Goal: Information Seeking & Learning: Learn about a topic

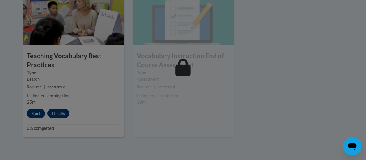
scroll to position [687, 0]
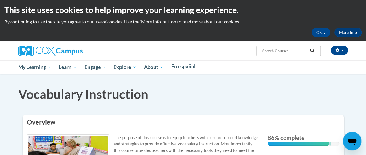
scroll to position [0, 2]
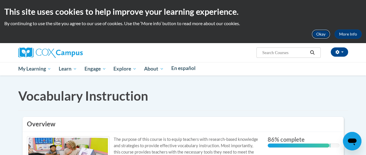
click at [312, 34] on button "Okay" at bounding box center [321, 34] width 19 height 9
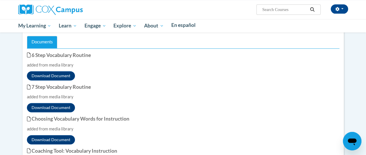
scroll to position [347, 2]
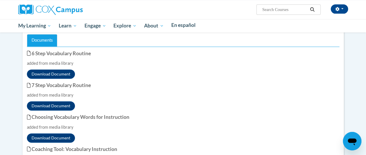
click at [44, 4] on span "Active" at bounding box center [35, 1] width 17 height 6
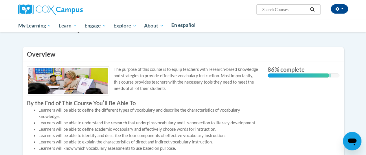
scroll to position [0, 2]
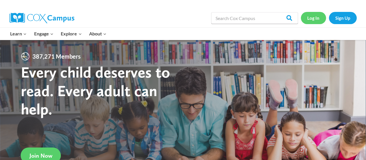
click at [311, 19] on link "Log In" at bounding box center [313, 18] width 25 height 12
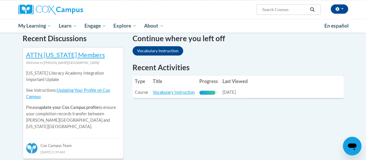
scroll to position [181, 0]
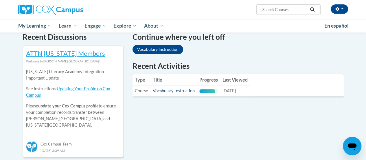
click at [169, 93] on link "Vocabulary Instruction" at bounding box center [174, 90] width 42 height 5
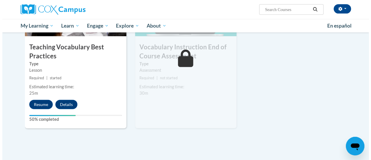
scroll to position [653, 0]
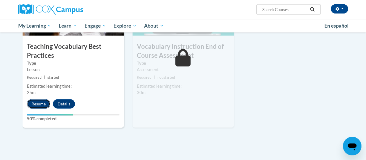
click at [36, 106] on button "Resume" at bounding box center [38, 103] width 23 height 9
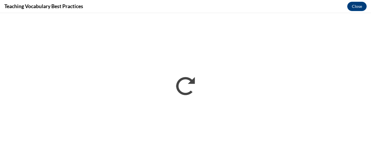
scroll to position [0, 0]
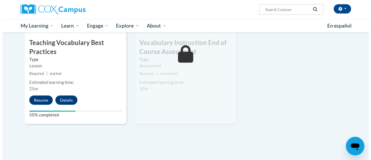
scroll to position [657, 0]
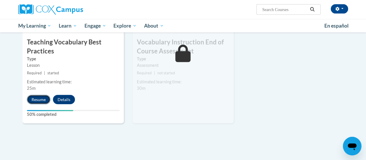
click at [38, 99] on button "Resume" at bounding box center [38, 99] width 23 height 9
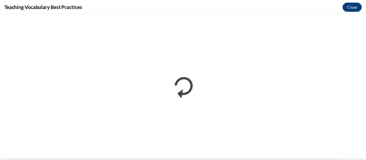
scroll to position [0, 0]
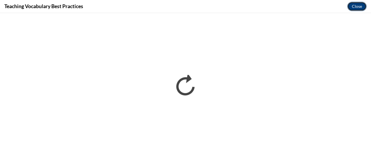
click at [359, 7] on button "Close" at bounding box center [356, 6] width 19 height 9
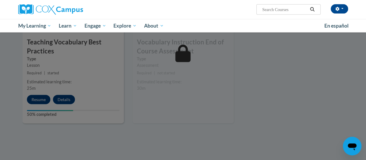
click at [35, 101] on div at bounding box center [183, 80] width 366 height 160
click at [52, 127] on div at bounding box center [183, 80] width 366 height 160
click at [46, 139] on div at bounding box center [183, 80] width 366 height 160
click at [283, 11] on input "Search..." at bounding box center [285, 9] width 46 height 7
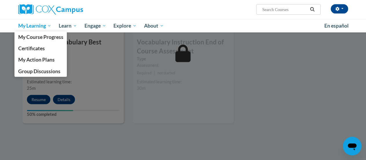
click at [46, 26] on span "My Learning" at bounding box center [34, 25] width 33 height 7
click at [24, 38] on span "My Course Progress" at bounding box center [40, 37] width 45 height 6
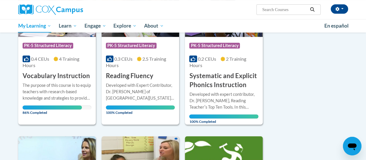
scroll to position [125, 0]
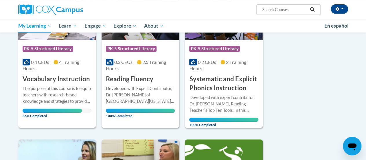
click at [43, 114] on span "86% Completed" at bounding box center [52, 112] width 59 height 9
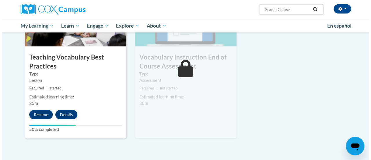
scroll to position [644, 0]
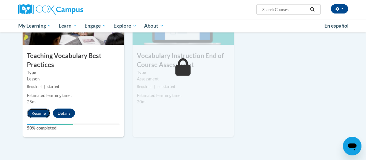
click at [38, 114] on button "Resume" at bounding box center [38, 112] width 23 height 9
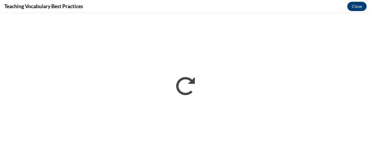
scroll to position [0, 0]
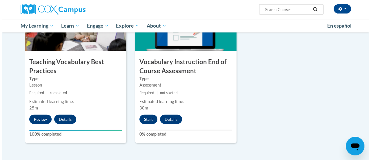
scroll to position [638, 0]
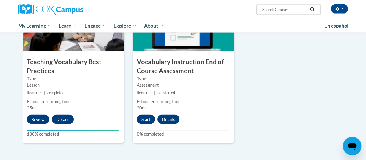
click at [143, 120] on button "Start" at bounding box center [146, 118] width 18 height 9
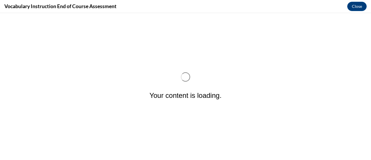
scroll to position [0, 0]
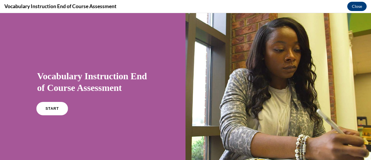
click at [53, 106] on link "START" at bounding box center [52, 108] width 32 height 13
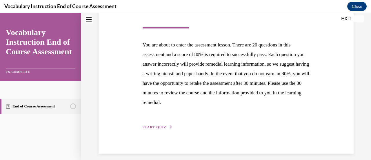
scroll to position [106, 0]
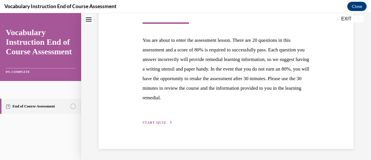
click at [150, 122] on span "START QUIZ" at bounding box center [154, 122] width 24 height 4
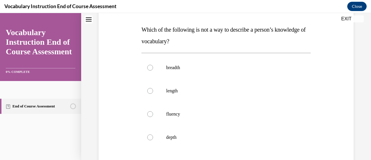
scroll to position [87, 0]
click at [151, 94] on label "length" at bounding box center [225, 90] width 169 height 23
click at [151, 93] on input "length" at bounding box center [150, 90] width 6 height 6
radio input "true"
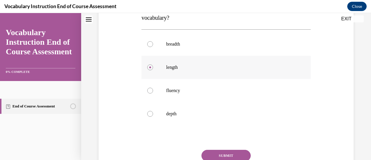
scroll to position [141, 0]
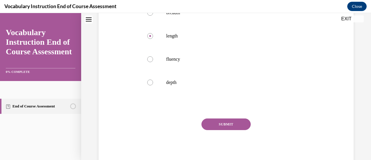
click at [224, 127] on button "SUBMIT" at bounding box center [225, 124] width 49 height 12
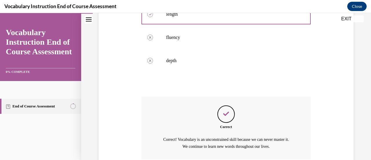
scroll to position [212, 0]
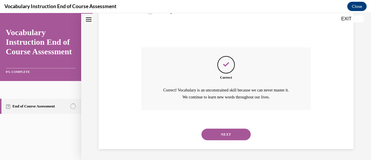
click at [222, 132] on button "NEXT" at bounding box center [225, 134] width 49 height 12
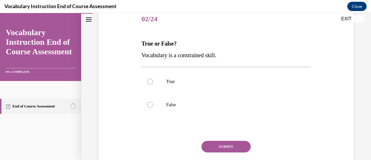
scroll to position [73, 0]
click at [144, 102] on label "False" at bounding box center [225, 104] width 169 height 23
click at [147, 102] on input "False" at bounding box center [150, 104] width 6 height 6
radio input "true"
click at [216, 147] on button "SUBMIT" at bounding box center [225, 146] width 49 height 12
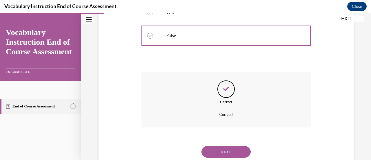
click at [223, 155] on button "NEXT" at bounding box center [225, 152] width 49 height 12
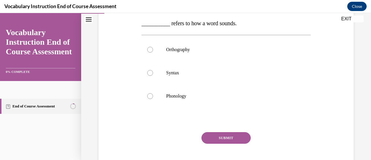
scroll to position [97, 0]
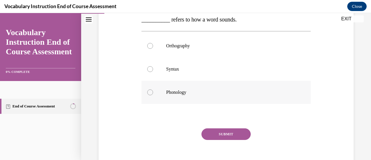
click at [149, 92] on div at bounding box center [150, 92] width 6 height 6
click at [149, 92] on input "Phonology" at bounding box center [150, 92] width 6 height 6
radio input "true"
click at [234, 138] on button "SUBMIT" at bounding box center [225, 134] width 49 height 12
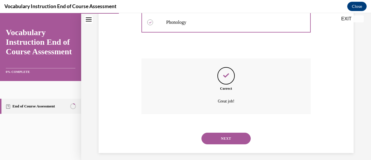
scroll to position [171, 0]
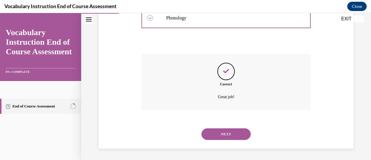
click at [226, 139] on button "NEXT" at bounding box center [225, 134] width 49 height 12
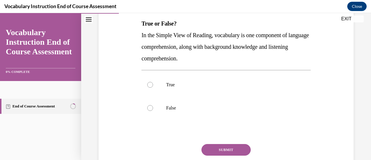
scroll to position [93, 0]
click at [151, 82] on div at bounding box center [150, 84] width 6 height 6
click at [151, 82] on input "True" at bounding box center [150, 84] width 6 height 6
radio input "true"
click at [230, 149] on button "SUBMIT" at bounding box center [225, 149] width 49 height 12
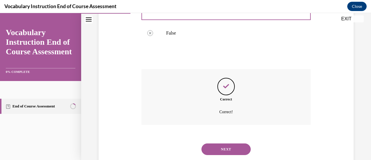
scroll to position [182, 0]
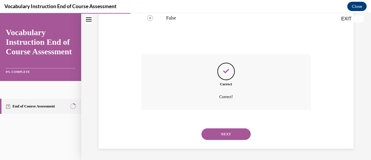
click at [232, 132] on button "NEXT" at bounding box center [225, 134] width 49 height 12
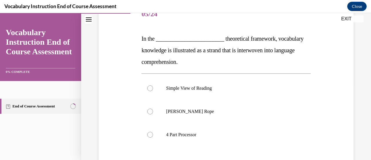
scroll to position [80, 0]
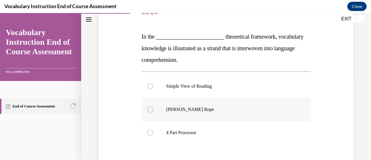
click at [147, 110] on label "Scarborough's Rope" at bounding box center [225, 109] width 169 height 23
click at [147, 110] on input "Scarborough's Rope" at bounding box center [150, 109] width 6 height 6
radio input "true"
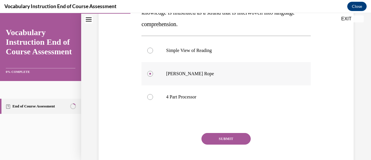
scroll to position [130, 0]
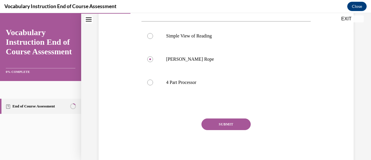
click at [229, 124] on button "SUBMIT" at bounding box center [225, 124] width 49 height 12
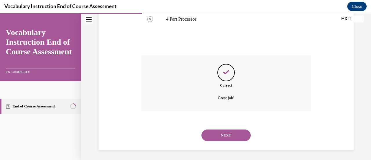
scroll to position [194, 0]
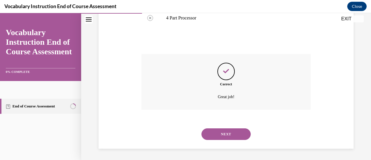
click at [232, 135] on button "NEXT" at bounding box center [225, 134] width 49 height 12
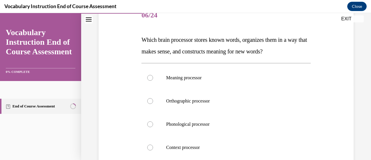
scroll to position [80, 0]
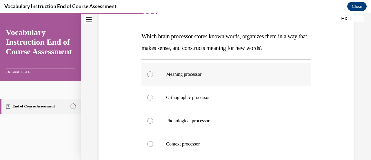
click at [151, 74] on div at bounding box center [150, 74] width 6 height 6
click at [151, 74] on input "Meaning processor" at bounding box center [150, 74] width 6 height 6
radio input "true"
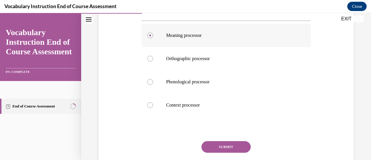
scroll to position [141, 0]
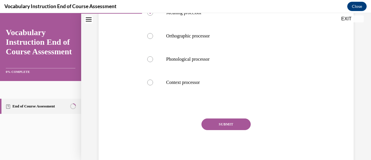
click at [230, 125] on button "SUBMIT" at bounding box center [225, 124] width 49 height 12
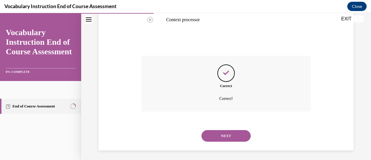
scroll to position [206, 0]
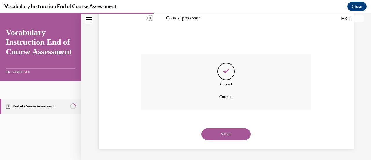
click at [233, 135] on button "NEXT" at bounding box center [225, 134] width 49 height 12
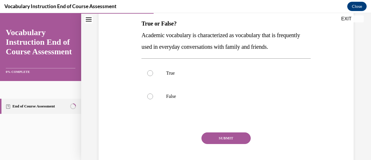
scroll to position [93, 0]
click at [153, 96] on label "False" at bounding box center [225, 95] width 169 height 23
click at [153, 96] on input "False" at bounding box center [150, 96] width 6 height 6
radio input "true"
click at [232, 138] on button "SUBMIT" at bounding box center [225, 138] width 49 height 12
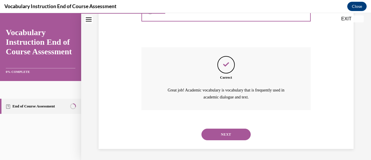
click at [233, 139] on button "NEXT" at bounding box center [225, 134] width 49 height 12
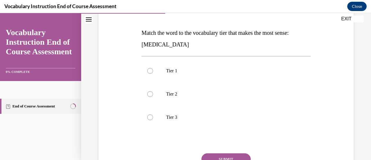
scroll to position [87, 0]
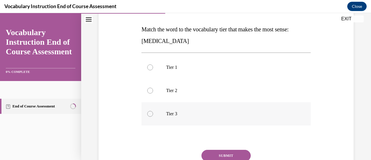
click at [147, 119] on label "Tier 3" at bounding box center [225, 113] width 169 height 23
click at [147, 116] on input "Tier 3" at bounding box center [150, 114] width 6 height 6
radio input "true"
click at [240, 156] on button "SUBMIT" at bounding box center [225, 155] width 49 height 12
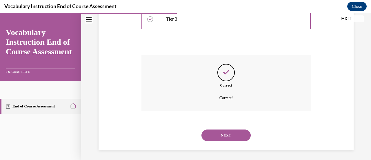
scroll to position [182, 0]
click at [231, 138] on button "NEXT" at bounding box center [225, 134] width 49 height 12
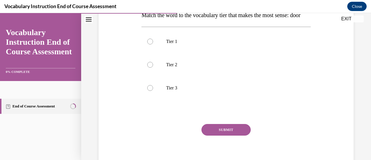
scroll to position [101, 0]
click at [154, 51] on label "Tier 1" at bounding box center [225, 41] width 169 height 23
click at [153, 44] on input "Tier 1" at bounding box center [150, 41] width 6 height 6
radio input "true"
click at [238, 135] on button "SUBMIT" at bounding box center [225, 129] width 49 height 12
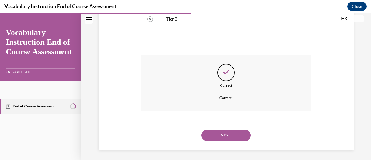
scroll to position [182, 0]
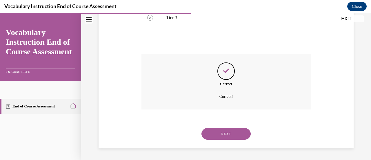
click at [229, 136] on button "NEXT" at bounding box center [225, 134] width 49 height 12
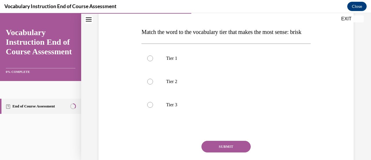
scroll to position [87, 0]
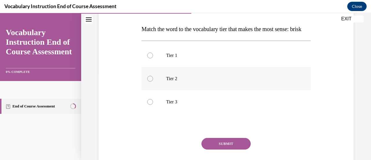
click at [150, 81] on div at bounding box center [150, 79] width 6 height 6
click at [150, 81] on input "Tier 2" at bounding box center [150, 79] width 6 height 6
radio input "true"
click at [235, 149] on button "SUBMIT" at bounding box center [225, 144] width 49 height 12
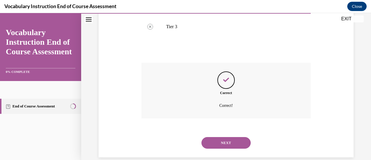
scroll to position [173, 0]
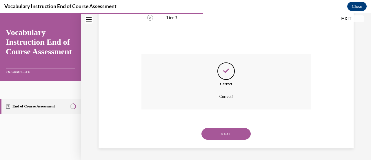
click at [229, 139] on button "NEXT" at bounding box center [225, 134] width 49 height 12
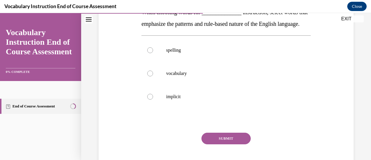
scroll to position [105, 0]
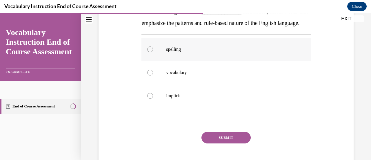
click at [154, 60] on label "spelling" at bounding box center [225, 49] width 169 height 23
click at [153, 52] on input "spelling" at bounding box center [150, 49] width 6 height 6
radio input "true"
click at [225, 143] on button "SUBMIT" at bounding box center [225, 137] width 49 height 12
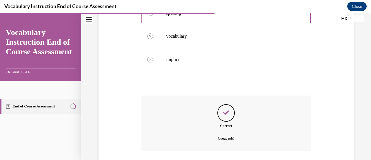
scroll to position [194, 0]
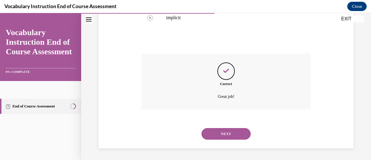
click at [226, 137] on button "NEXT" at bounding box center [225, 134] width 49 height 12
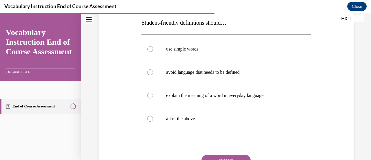
scroll to position [99, 0]
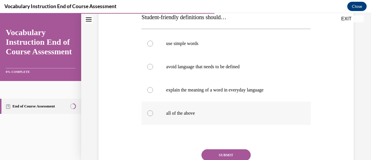
click at [148, 120] on label "all of the above" at bounding box center [225, 112] width 169 height 23
click at [148, 116] on input "all of the above" at bounding box center [150, 113] width 6 height 6
radio input "true"
click at [233, 153] on button "SUBMIT" at bounding box center [225, 155] width 49 height 12
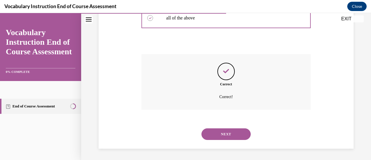
click at [227, 137] on button "NEXT" at bounding box center [225, 134] width 49 height 12
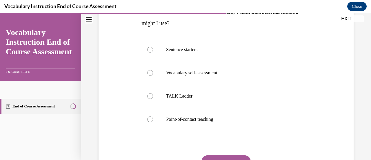
scroll to position [105, 0]
click at [145, 121] on label "Point-of-contact teaching" at bounding box center [225, 118] width 169 height 23
click at [147, 121] on input "Point-of-contact teaching" at bounding box center [150, 119] width 6 height 6
radio input "true"
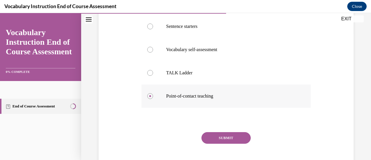
scroll to position [141, 0]
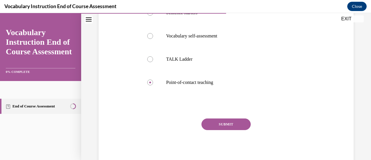
click at [231, 124] on button "SUBMIT" at bounding box center [225, 124] width 49 height 12
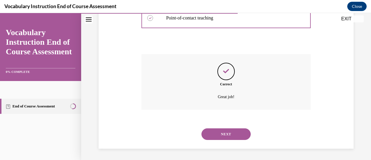
click at [233, 131] on button "NEXT" at bounding box center [225, 134] width 49 height 12
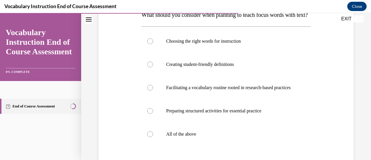
scroll to position [102, 0]
click at [149, 136] on div at bounding box center [150, 133] width 6 height 6
click at [149, 136] on input "All of the above" at bounding box center [150, 133] width 6 height 6
radio input "true"
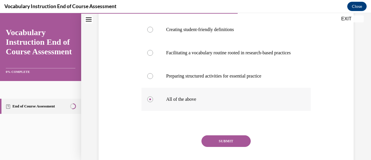
scroll to position [170, 0]
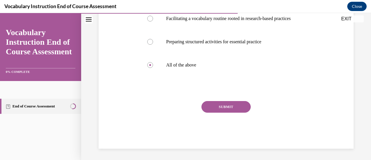
click at [232, 112] on button "SUBMIT" at bounding box center [225, 107] width 49 height 12
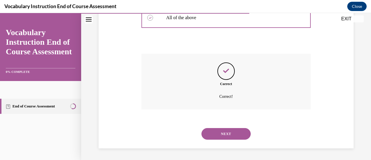
click at [232, 138] on button "NEXT" at bounding box center [225, 134] width 49 height 12
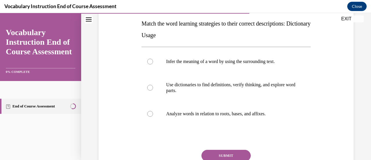
scroll to position [97, 0]
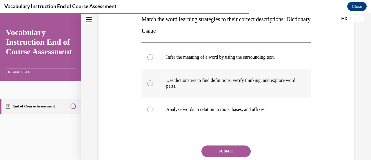
click at [142, 88] on label "Use dictionaries to find definitions, verify thinking, and explore word parts." at bounding box center [225, 83] width 169 height 29
click at [147, 86] on input "Use dictionaries to find definitions, verify thinking, and explore word parts." at bounding box center [150, 83] width 6 height 6
radio input "true"
click at [240, 154] on button "SUBMIT" at bounding box center [225, 151] width 49 height 12
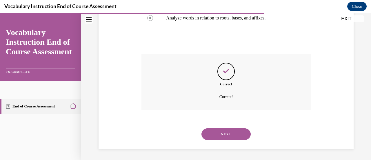
click at [227, 138] on button "NEXT" at bounding box center [225, 134] width 49 height 12
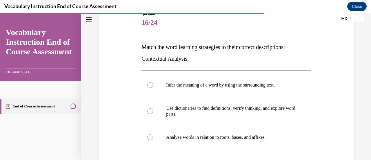
scroll to position [72, 0]
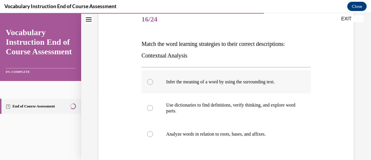
click at [147, 81] on div at bounding box center [150, 82] width 6 height 6
click at [147, 81] on input "Infer the meaning of a word by using the surrounding text." at bounding box center [150, 82] width 6 height 6
radio input "true"
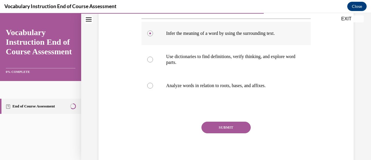
scroll to position [124, 0]
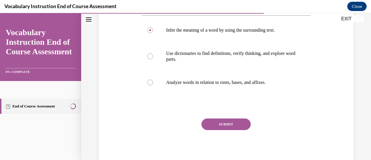
click at [221, 129] on div "SUBMIT NEXT" at bounding box center [225, 141] width 169 height 47
click at [230, 128] on button "SUBMIT" at bounding box center [225, 124] width 49 height 12
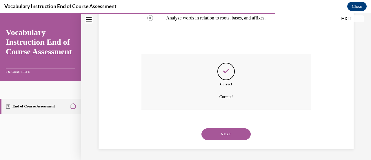
click at [224, 139] on button "NEXT" at bounding box center [225, 134] width 49 height 12
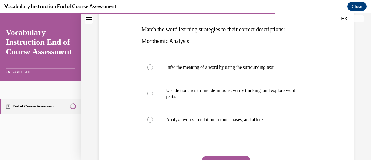
scroll to position [87, 0]
click at [154, 121] on label "Analyze words in relation to roots, bases, and affixes." at bounding box center [225, 118] width 169 height 23
click at [153, 121] on input "Analyze words in relation to roots, bases, and affixes." at bounding box center [150, 119] width 6 height 6
radio input "true"
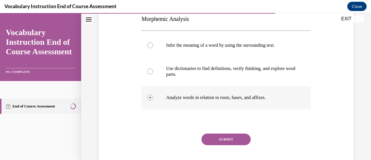
scroll to position [124, 0]
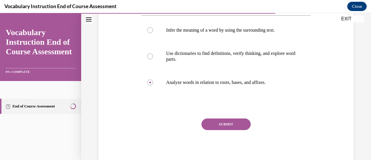
click at [228, 125] on button "SUBMIT" at bounding box center [225, 124] width 49 height 12
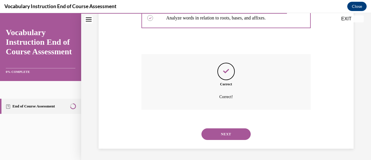
click at [232, 138] on button "NEXT" at bounding box center [225, 134] width 49 height 12
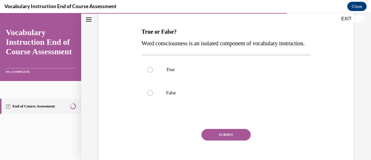
scroll to position [86, 0]
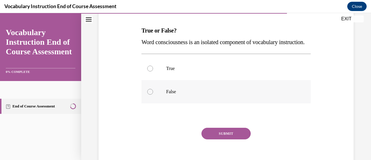
click at [146, 103] on label "False" at bounding box center [225, 91] width 169 height 23
click at [147, 94] on input "False" at bounding box center [150, 92] width 6 height 6
radio input "true"
click at [238, 139] on button "SUBMIT" at bounding box center [225, 133] width 49 height 12
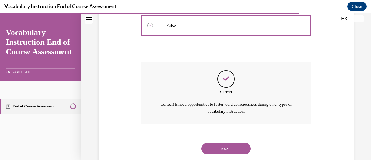
scroll to position [153, 0]
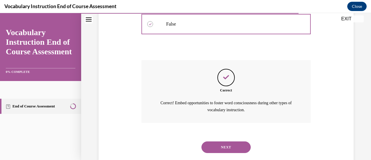
click at [227, 153] on button "NEXT" at bounding box center [225, 147] width 49 height 12
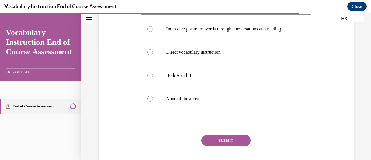
scroll to position [114, 0]
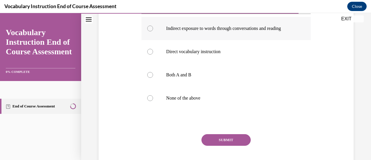
click at [149, 30] on div at bounding box center [150, 28] width 6 height 6
click at [149, 30] on input "Indirect exposure to words through conversations and reading" at bounding box center [150, 28] width 6 height 6
radio input "true"
click at [224, 144] on button "SUBMIT" at bounding box center [225, 140] width 49 height 12
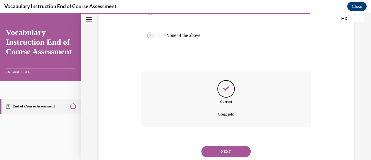
scroll to position [181, 0]
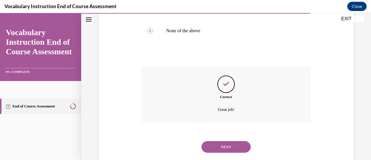
click at [231, 148] on button "NEXT" at bounding box center [225, 147] width 49 height 12
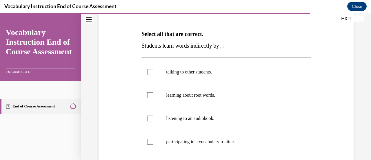
scroll to position [86, 0]
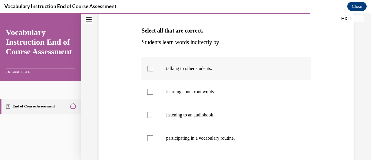
click at [152, 66] on div at bounding box center [150, 68] width 6 height 6
click at [152, 66] on input "talking to other students." at bounding box center [150, 68] width 6 height 6
checkbox input "true"
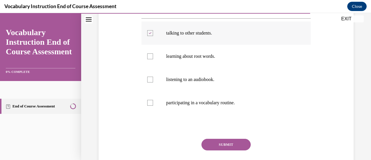
scroll to position [133, 0]
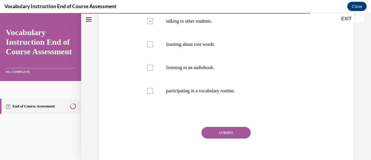
click at [231, 136] on button "SUBMIT" at bounding box center [225, 133] width 49 height 12
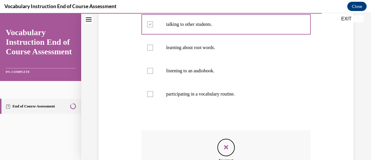
scroll to position [130, 0]
click at [149, 69] on div at bounding box center [150, 70] width 6 height 6
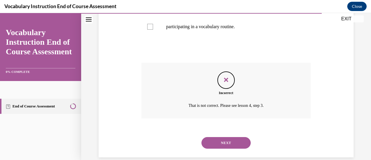
click at [229, 145] on button "NEXT" at bounding box center [225, 143] width 49 height 12
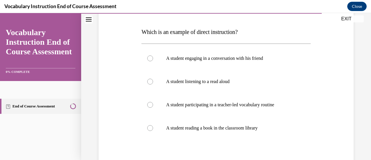
scroll to position [101, 0]
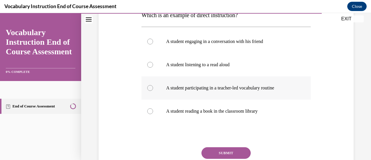
click at [152, 88] on div at bounding box center [150, 88] width 6 height 6
click at [152, 88] on input "A student participating in a teacher-led vocabulary routine" at bounding box center [150, 88] width 6 height 6
radio input "true"
click at [236, 153] on button "SUBMIT" at bounding box center [225, 153] width 49 height 12
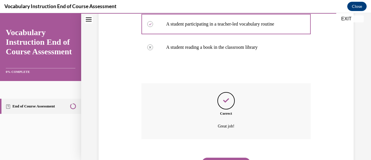
scroll to position [170, 0]
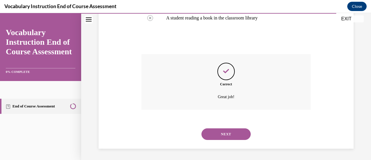
click at [230, 136] on button "NEXT" at bounding box center [225, 134] width 49 height 12
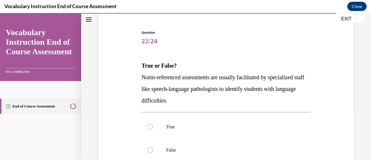
scroll to position [51, 0]
click at [152, 127] on label "True" at bounding box center [225, 126] width 169 height 23
click at [152, 127] on input "True" at bounding box center [150, 126] width 6 height 6
radio input "true"
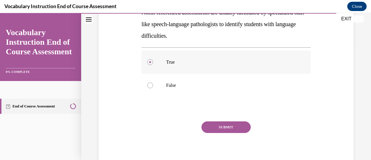
scroll to position [118, 0]
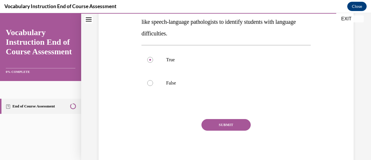
click at [233, 126] on button "SUBMIT" at bounding box center [225, 125] width 49 height 12
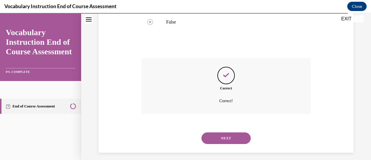
scroll to position [182, 0]
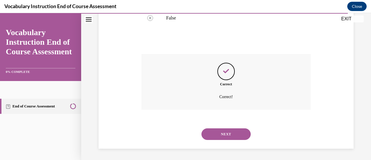
click at [238, 136] on button "NEXT" at bounding box center [225, 134] width 49 height 12
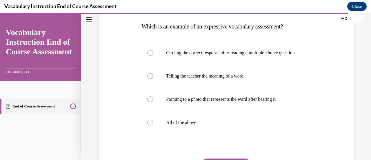
scroll to position [90, 0]
click at [147, 121] on label "All of the above" at bounding box center [225, 121] width 169 height 23
click at [147, 121] on input "All of the above" at bounding box center [150, 122] width 6 height 6
radio input "true"
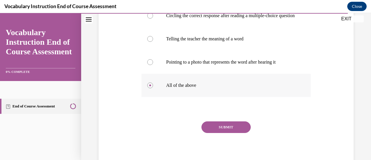
scroll to position [136, 0]
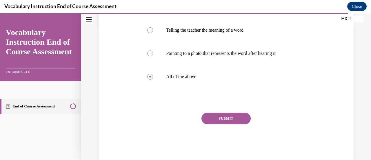
click at [224, 124] on button "SUBMIT" at bounding box center [225, 118] width 49 height 12
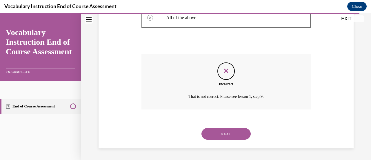
click at [233, 135] on button "NEXT" at bounding box center [225, 134] width 49 height 12
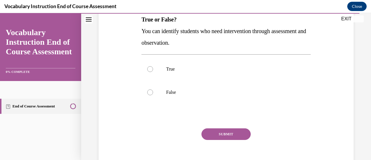
scroll to position [97, 0]
click at [148, 72] on label "True" at bounding box center [225, 68] width 169 height 23
click at [148, 72] on input "True" at bounding box center [150, 69] width 6 height 6
radio input "true"
click at [229, 133] on button "SUBMIT" at bounding box center [225, 134] width 49 height 12
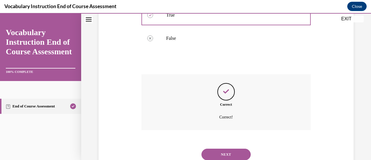
click at [233, 153] on button "NEXT" at bounding box center [225, 154] width 49 height 12
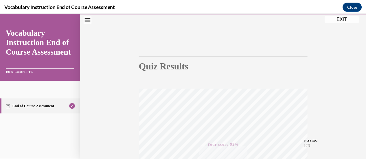
scroll to position [24, 0]
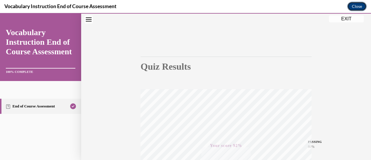
click at [354, 7] on button "Close" at bounding box center [356, 6] width 19 height 9
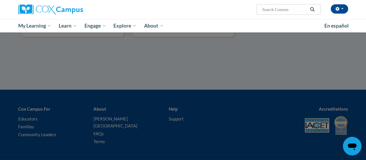
scroll to position [687, 0]
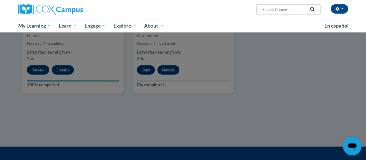
click at [244, 10] on div "Susana Gorski (America/Chicago UTC-05:00) My Profile Inbox My Transcripts Log O…" at bounding box center [240, 7] width 226 height 15
